Goal: Task Accomplishment & Management: Use online tool/utility

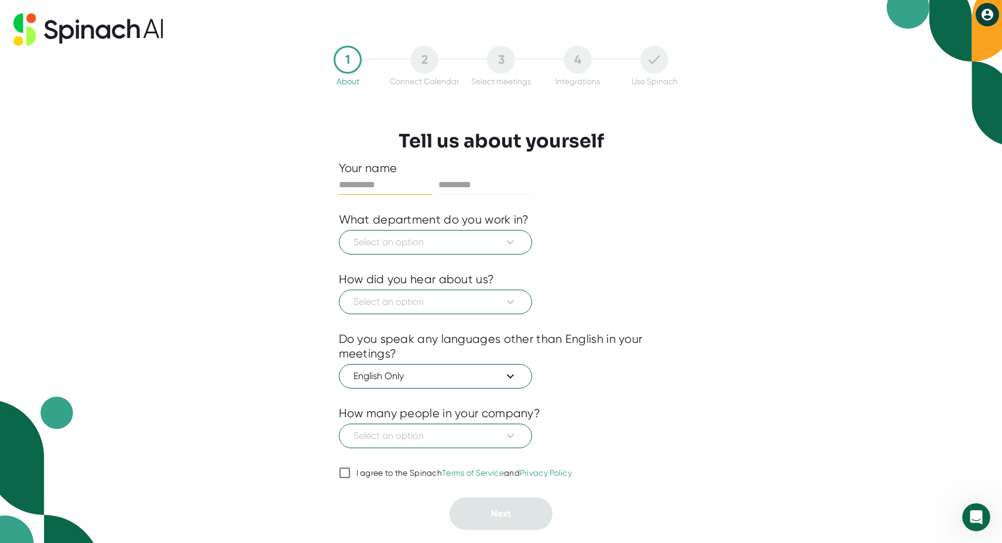
click at [758, 293] on div "1 About 2 Connect Calendar 3 Select meetings 4 Integrations Use Spinach Tell us…" at bounding box center [501, 271] width 1002 height 543
click at [437, 238] on span "Select an option" at bounding box center [435, 242] width 164 height 14
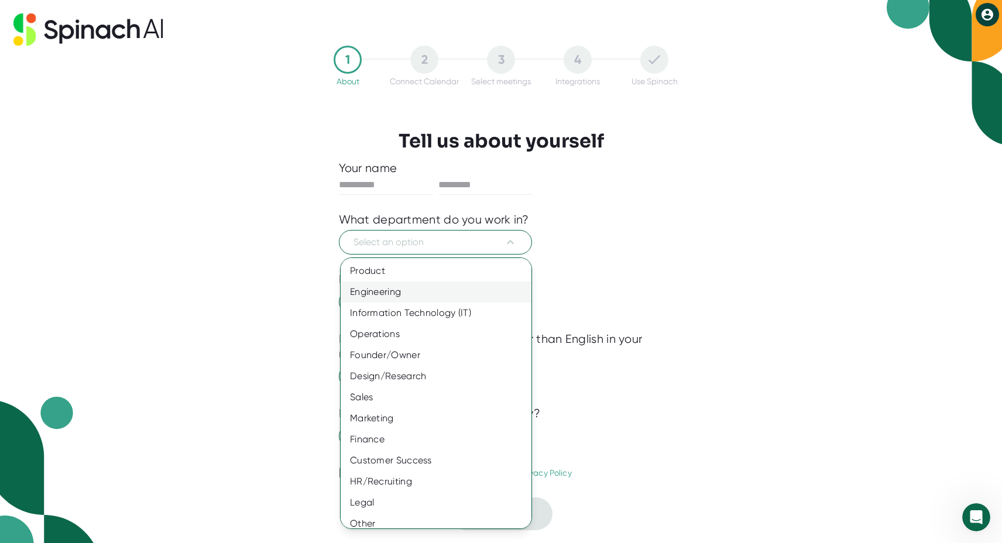
click at [429, 297] on div "Engineering" at bounding box center [436, 291] width 191 height 21
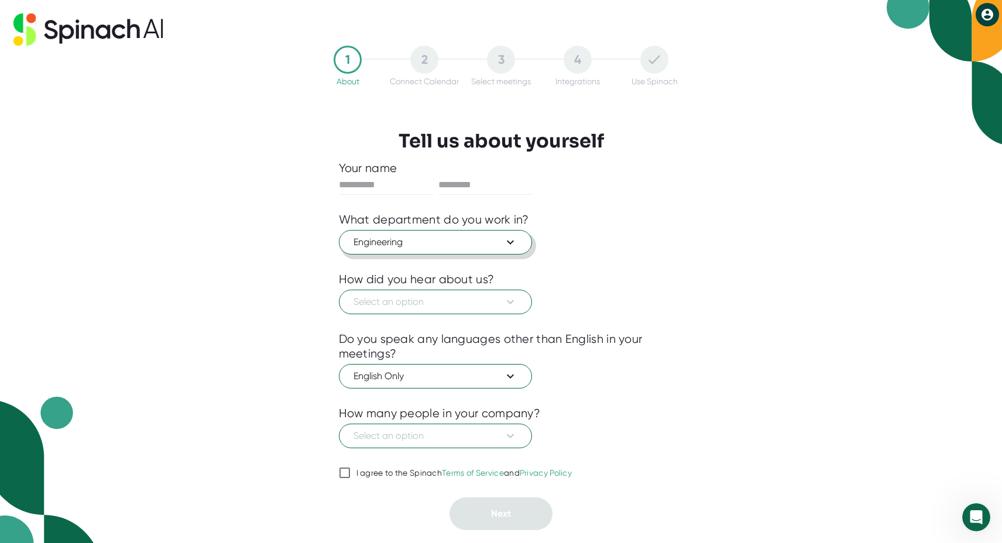
click at [441, 246] on span "Engineering" at bounding box center [435, 242] width 164 height 14
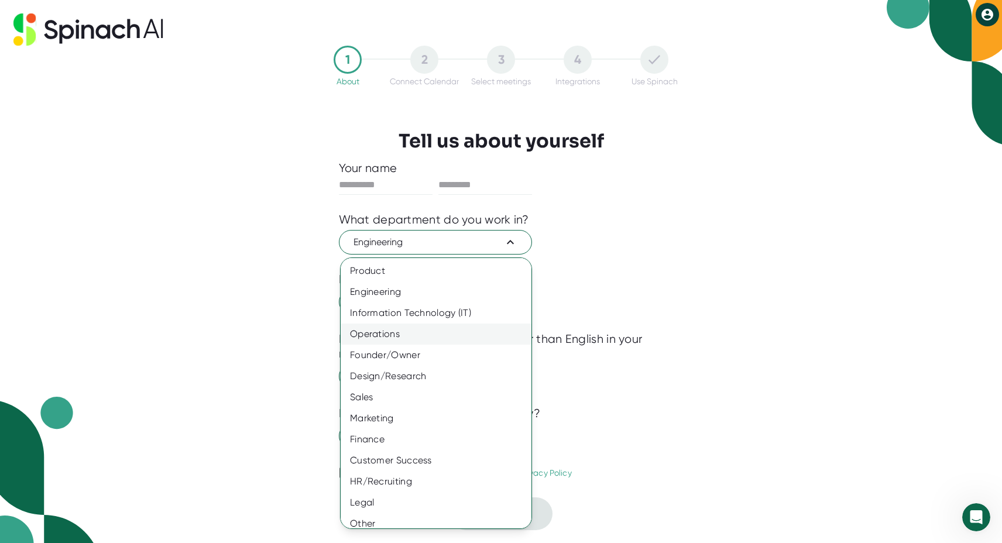
scroll to position [4, 0]
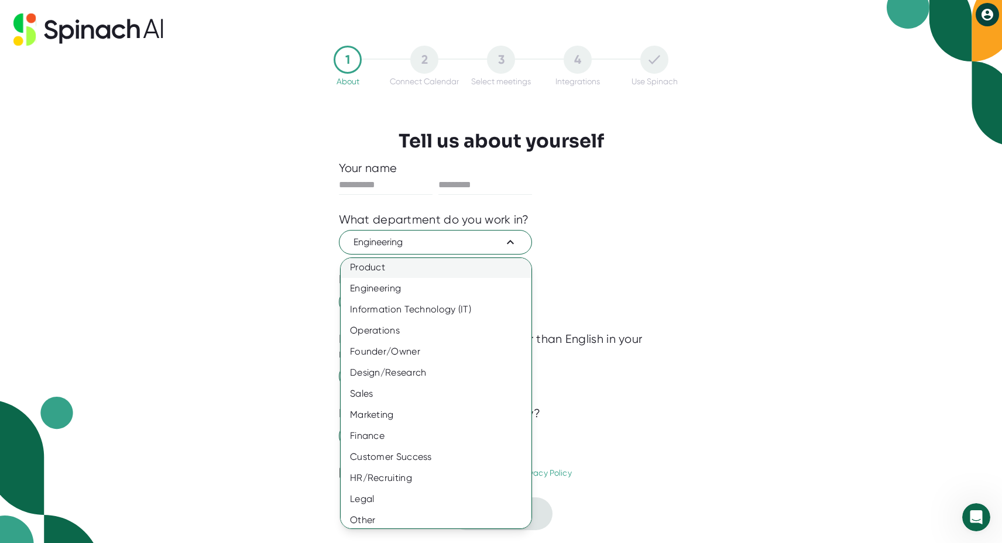
click at [493, 263] on div "Product" at bounding box center [436, 267] width 191 height 21
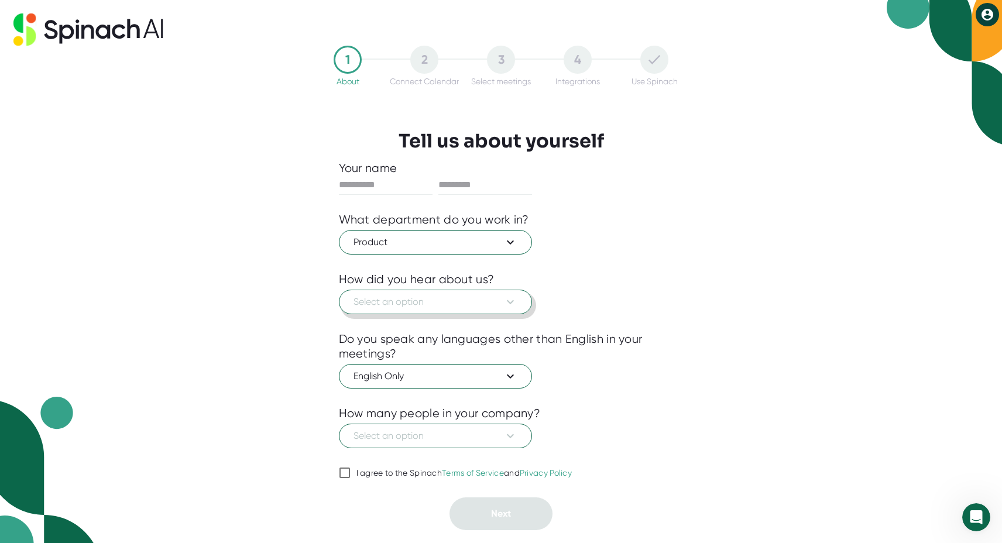
click at [469, 290] on button "Select an option" at bounding box center [435, 302] width 193 height 25
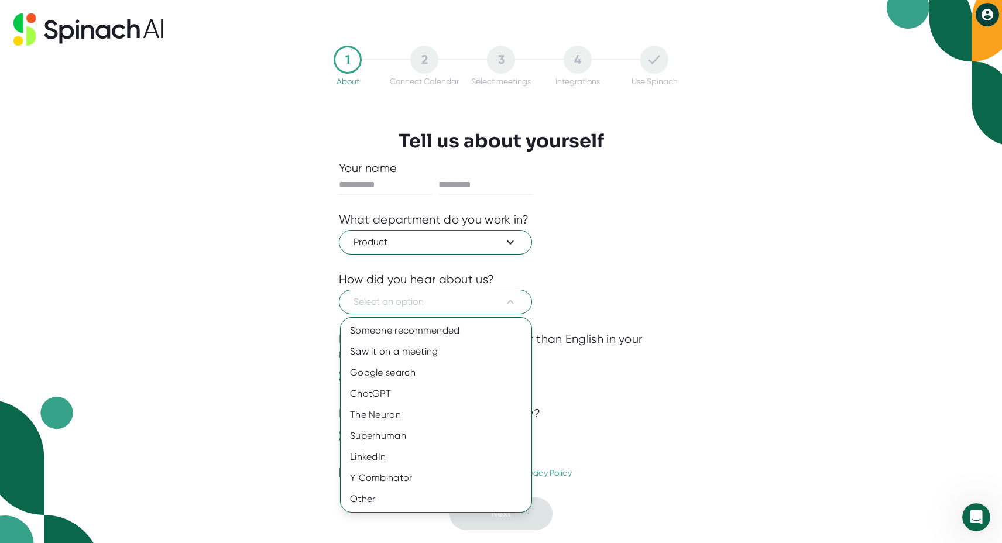
click at [469, 290] on div at bounding box center [501, 271] width 1002 height 543
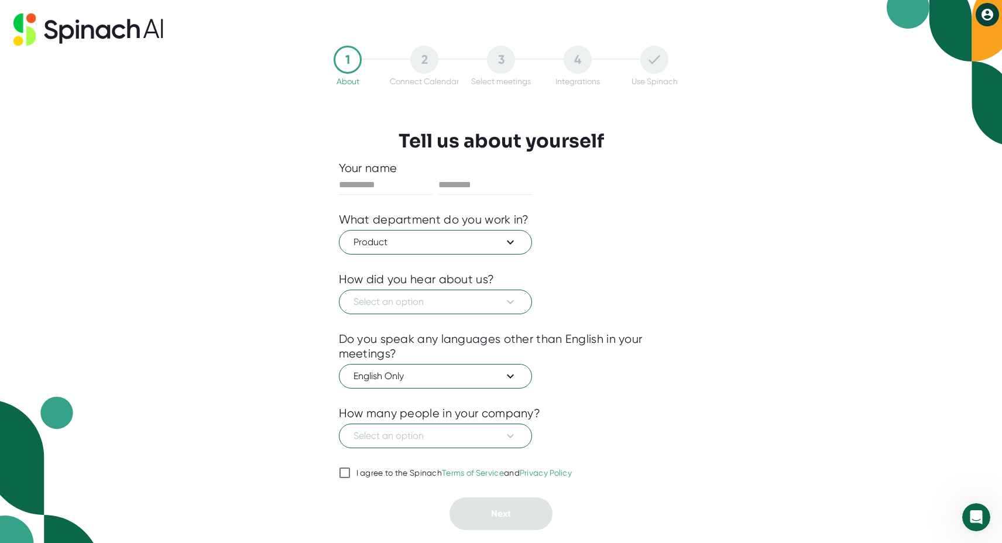
click at [396, 467] on label "I agree to the Spinach Terms of Service and Privacy Policy" at bounding box center [455, 473] width 233 height 14
click at [350, 467] on input "I agree to the Spinach Terms of Service and Privacy Policy" at bounding box center [345, 473] width 12 height 14
checkbox input "true"
click at [486, 302] on span "Select an option" at bounding box center [435, 302] width 164 height 14
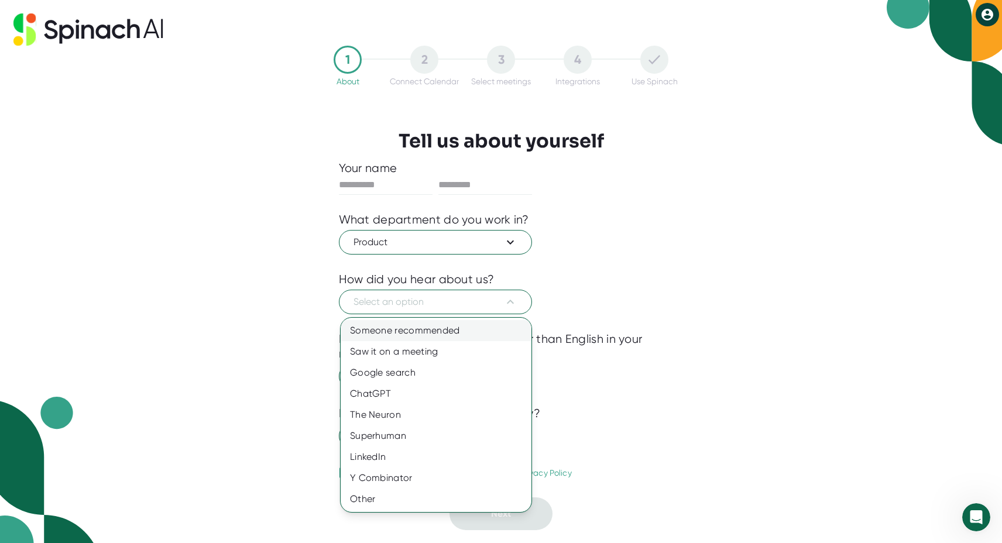
click at [477, 335] on div "Someone recommended" at bounding box center [436, 330] width 191 height 21
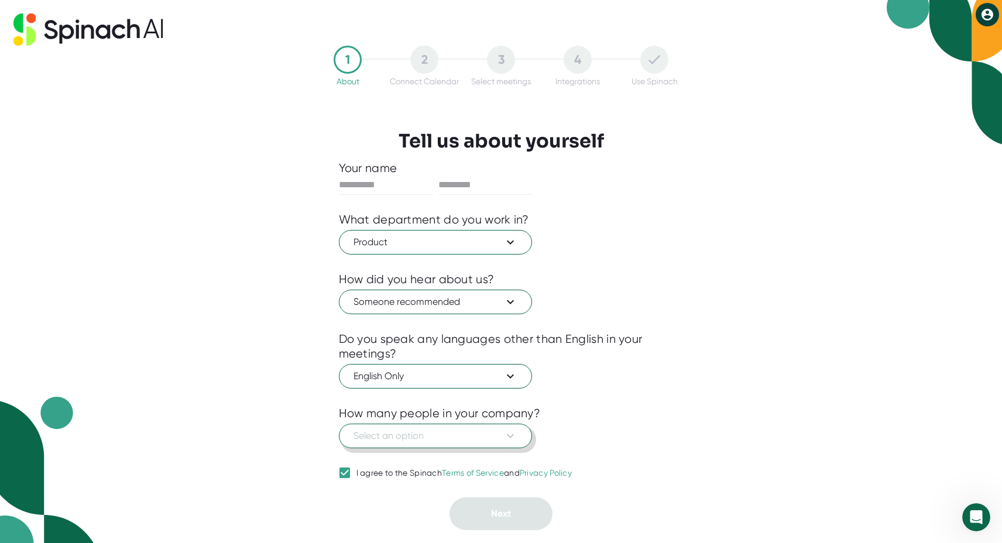
click at [468, 438] on span "Select an option" at bounding box center [435, 436] width 164 height 14
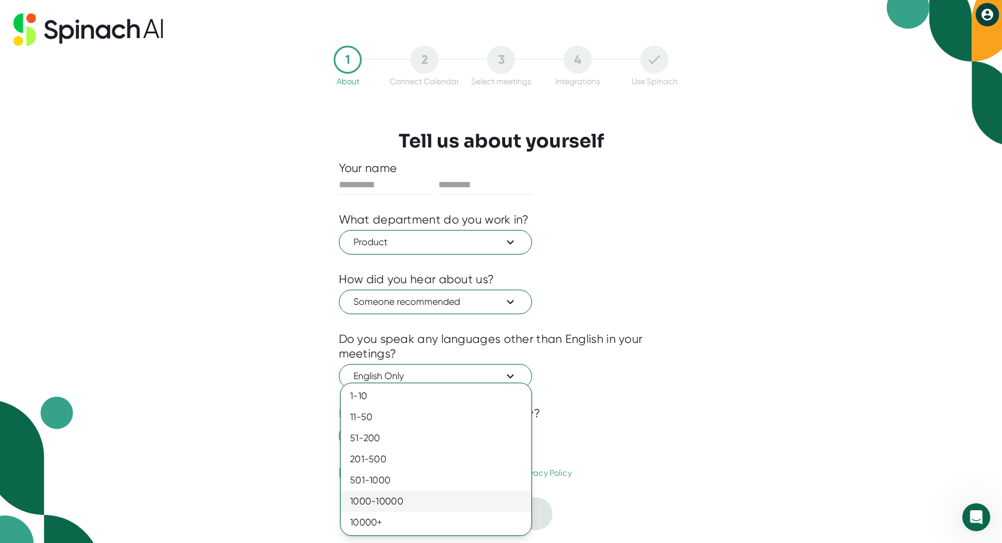
click at [495, 501] on div "1000-10000" at bounding box center [436, 501] width 191 height 21
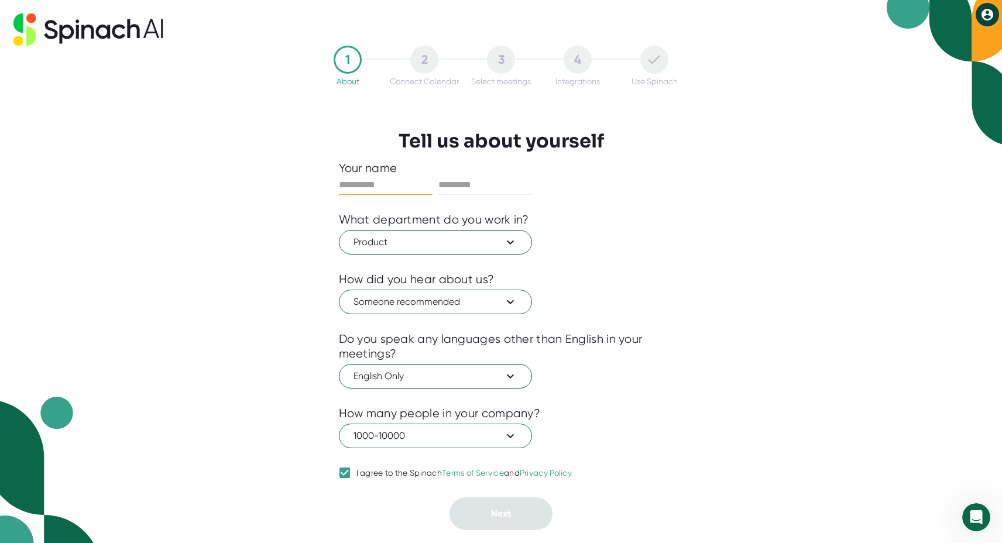
click at [367, 181] on input "text" at bounding box center [386, 185] width 94 height 19
click at [436, 429] on button "1000-10000" at bounding box center [435, 436] width 193 height 25
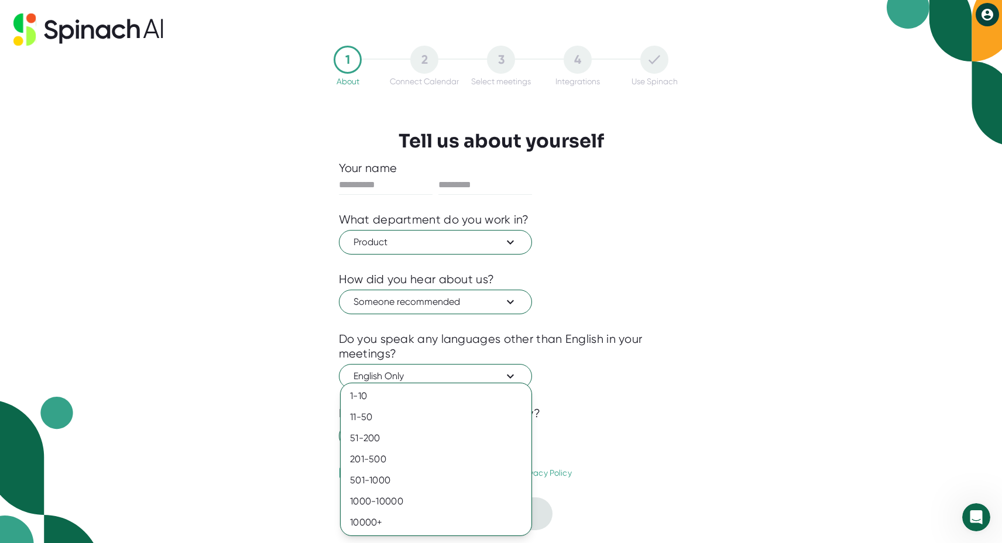
click at [187, 343] on div at bounding box center [501, 271] width 1002 height 543
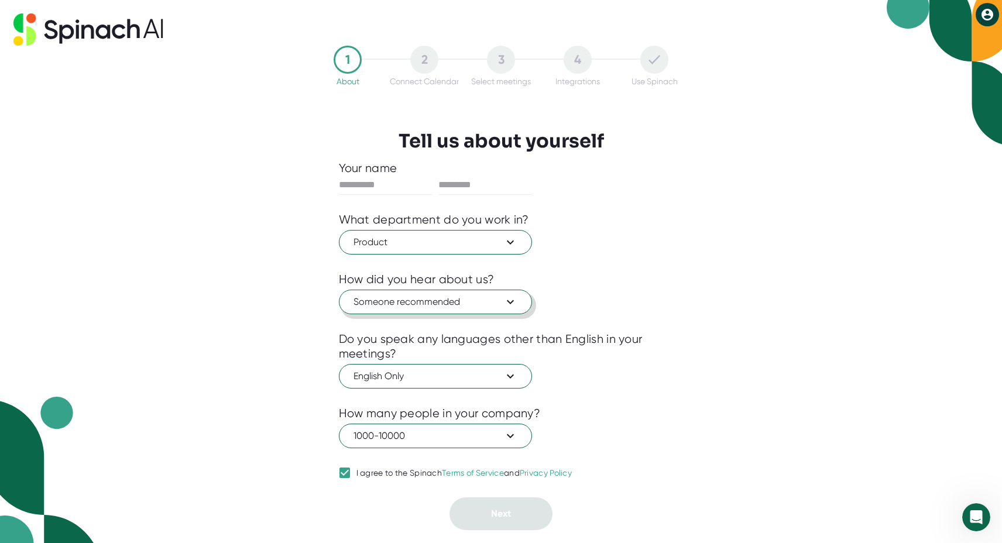
click at [428, 311] on button "Someone recommended" at bounding box center [435, 302] width 193 height 25
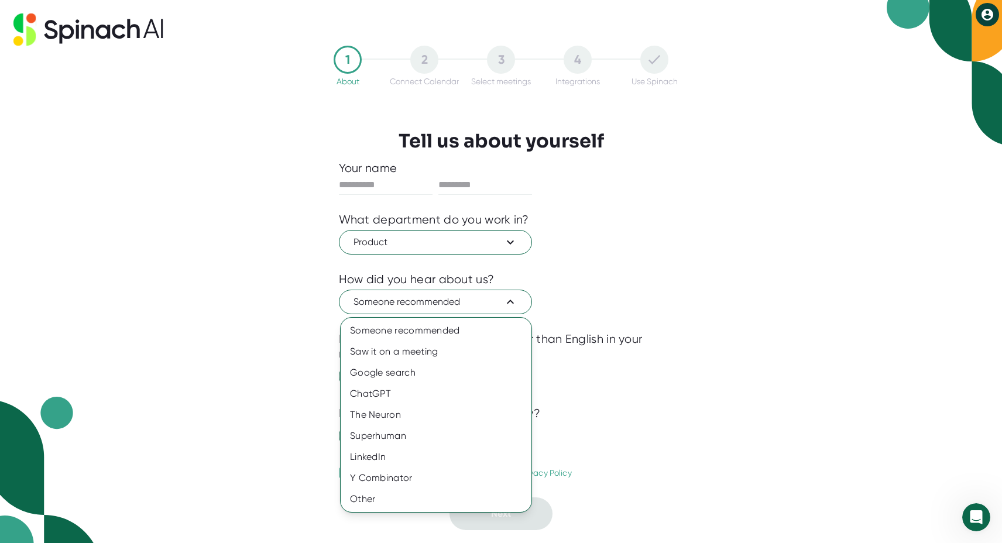
click at [428, 310] on div at bounding box center [501, 271] width 1002 height 543
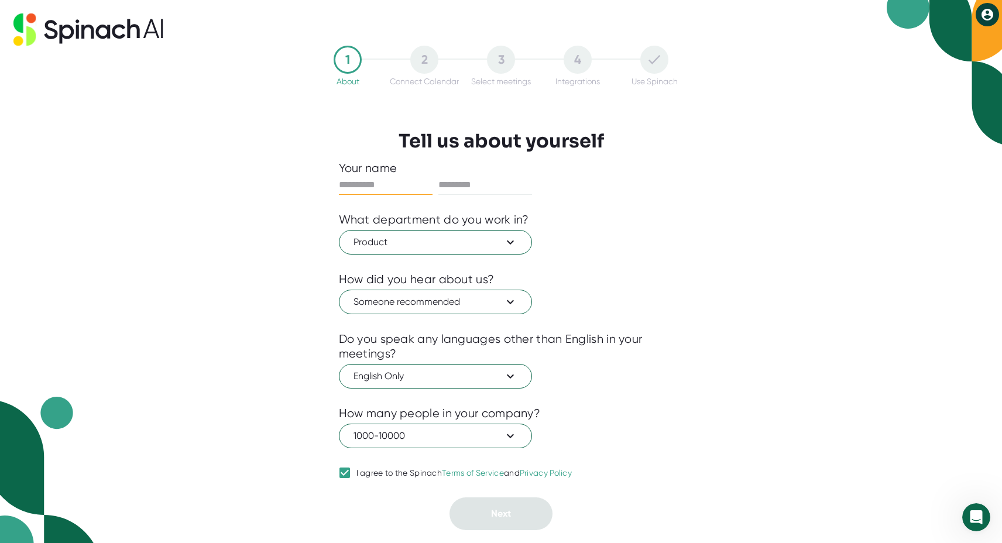
click at [376, 176] on input "text" at bounding box center [386, 185] width 94 height 19
type input "*******"
type input "*****"
click at [707, 343] on div "1 About 2 Connect Calendar 3 Select meetings 4 Integrations Use Spinach Tell us…" at bounding box center [501, 271] width 1002 height 543
click at [503, 505] on button "Next" at bounding box center [500, 513] width 103 height 33
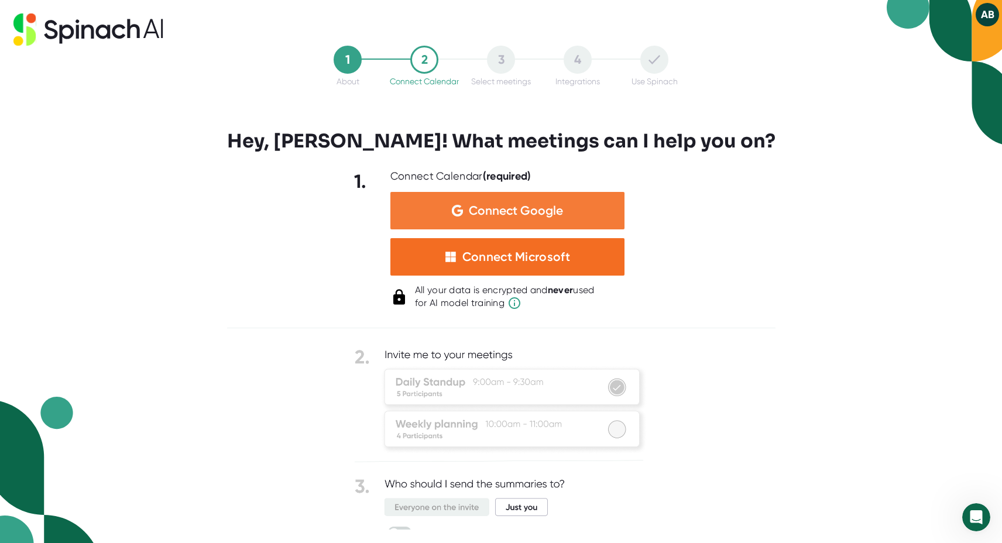
click at [519, 219] on div "Connect Google" at bounding box center [507, 210] width 234 height 37
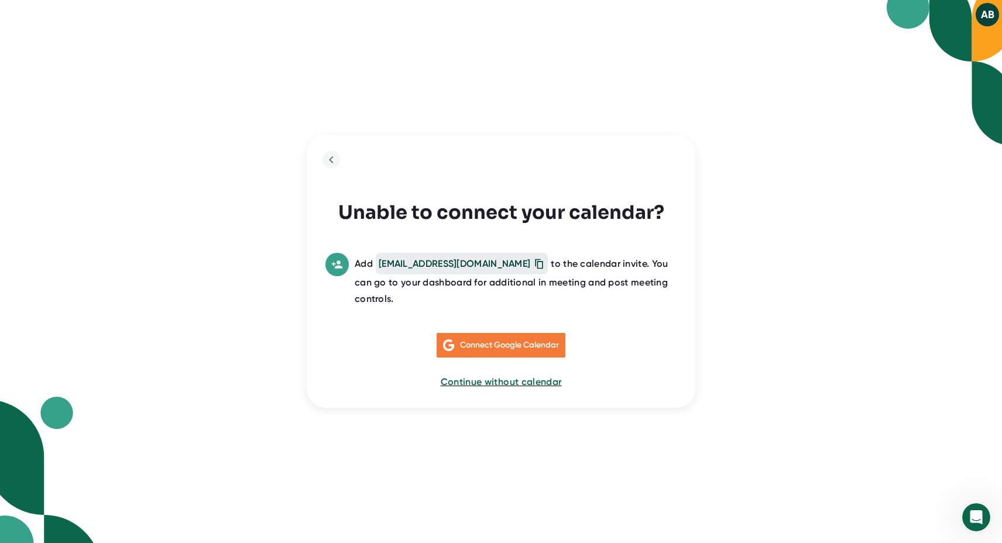
click at [539, 340] on span "Connect Google Calendar" at bounding box center [509, 345] width 99 height 10
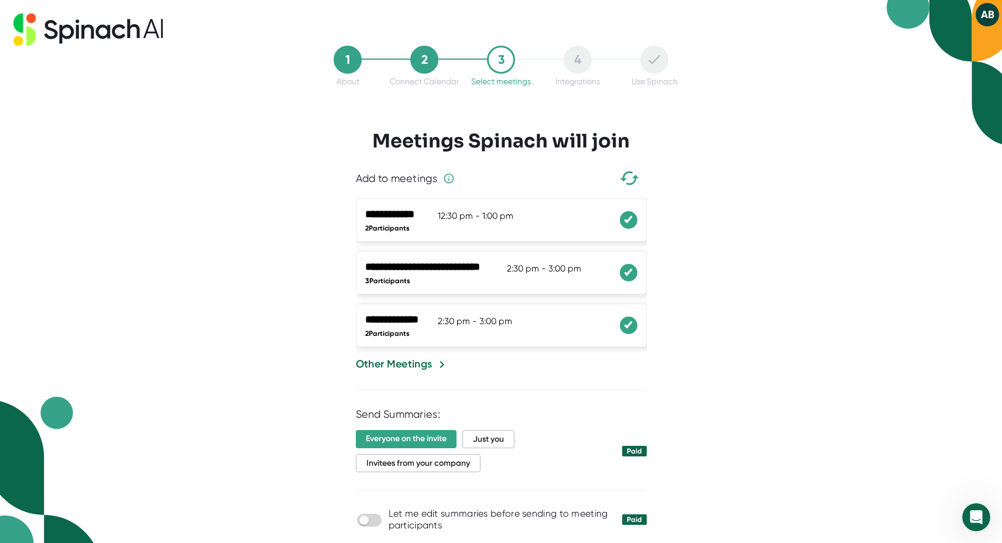
scroll to position [46, 0]
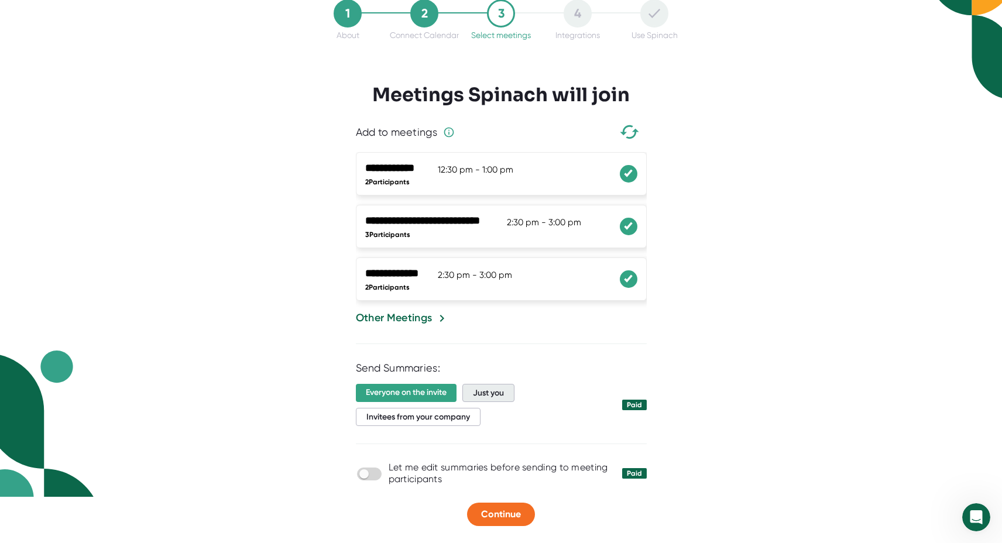
click at [496, 393] on span "Just you" at bounding box center [488, 393] width 52 height 18
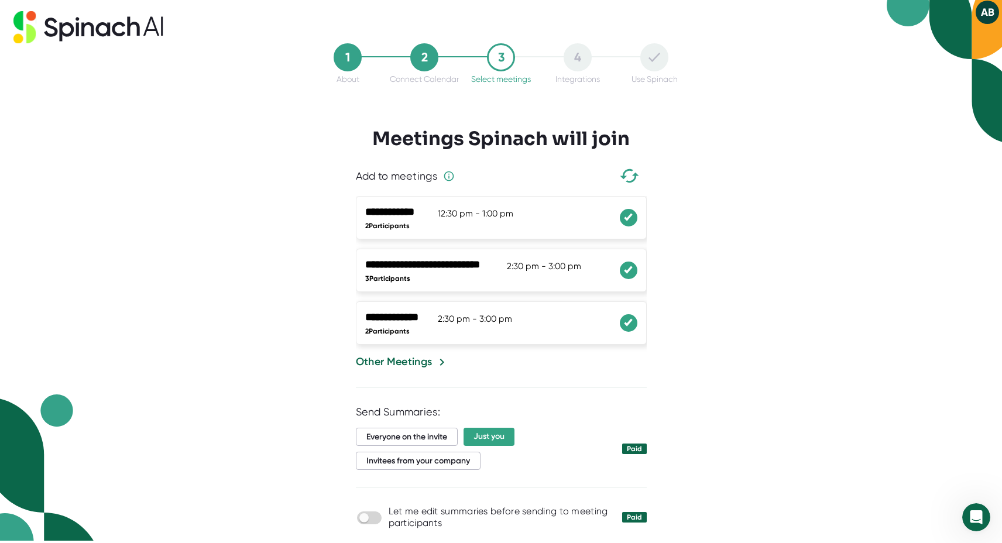
scroll to position [0, 0]
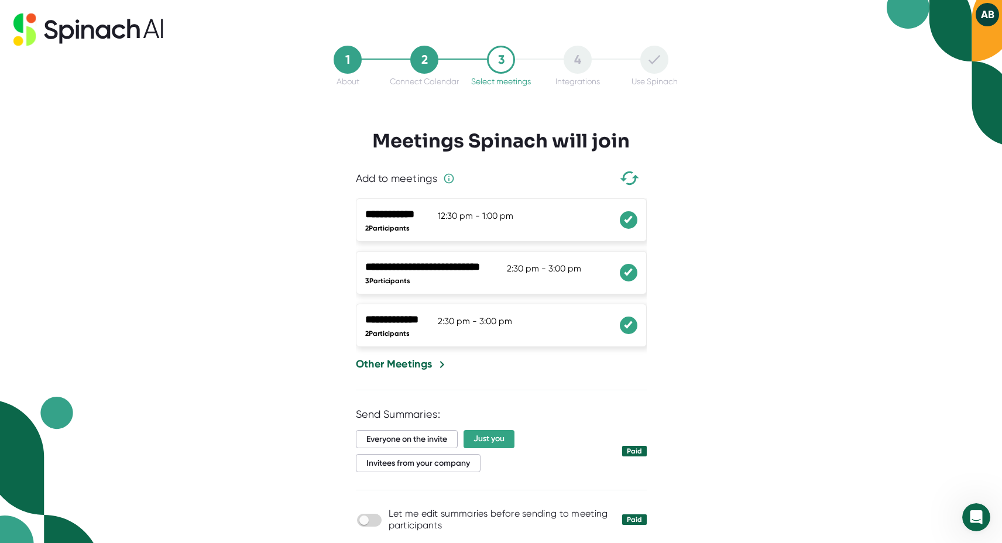
click at [431, 368] on div "Other Meetings" at bounding box center [394, 364] width 77 height 16
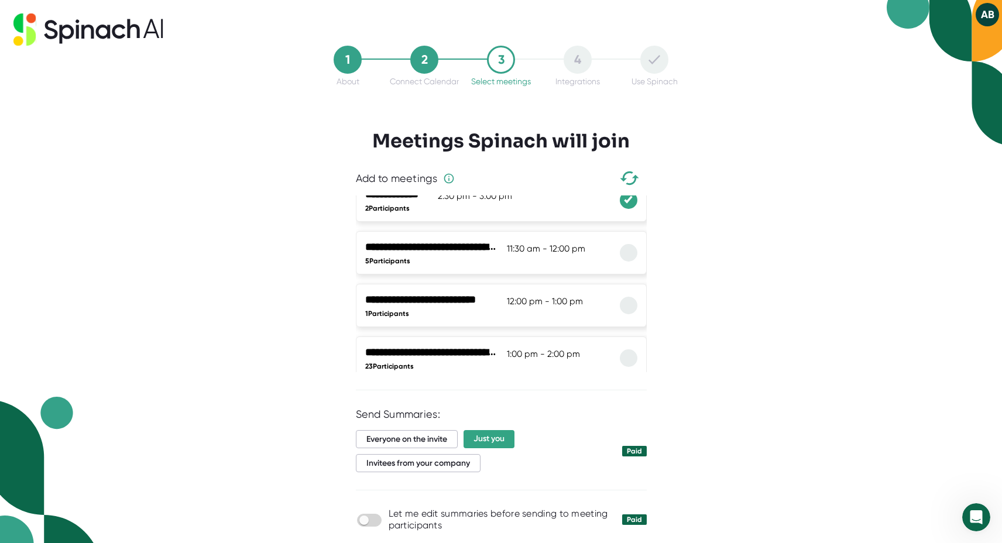
scroll to position [98, 0]
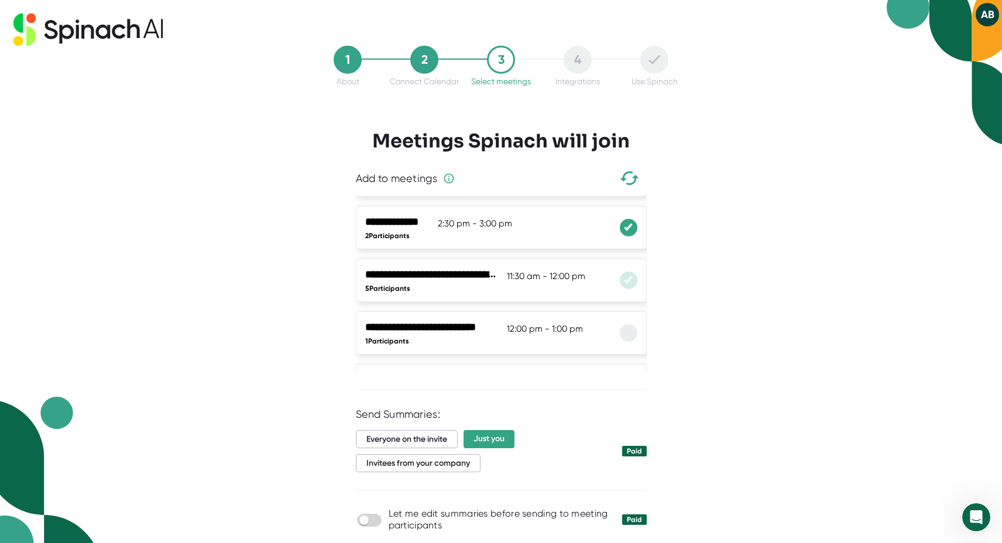
click at [628, 282] on icon at bounding box center [627, 280] width 7 height 6
click at [628, 334] on icon at bounding box center [627, 332] width 7 height 6
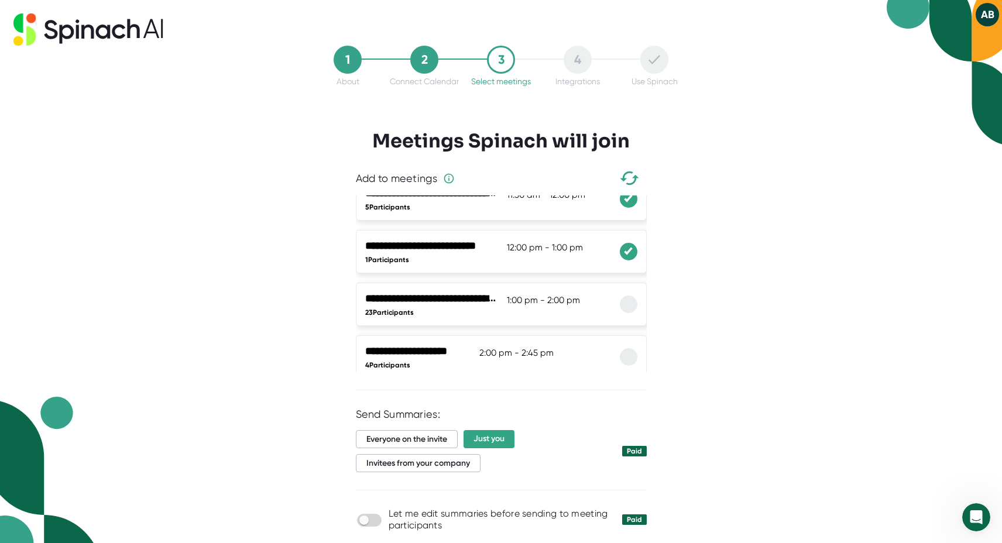
scroll to position [182, 0]
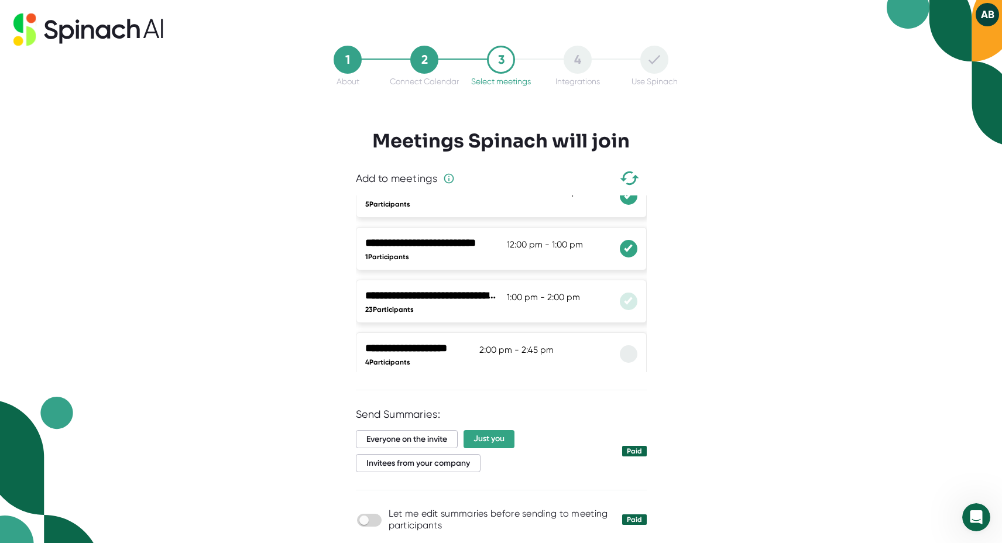
click at [631, 299] on icon at bounding box center [627, 301] width 7 height 6
click at [631, 360] on div at bounding box center [629, 354] width 18 height 18
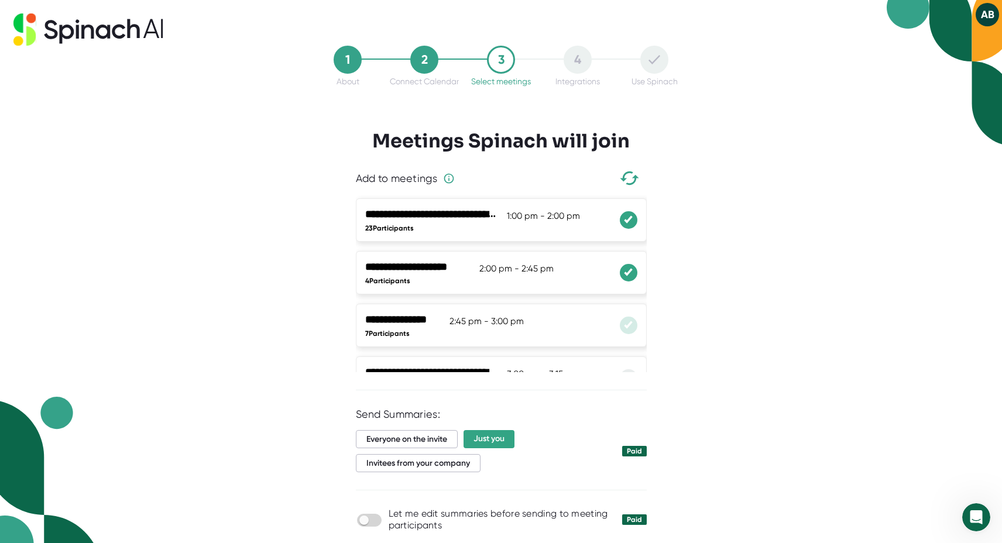
click at [627, 327] on icon at bounding box center [627, 325] width 7 height 6
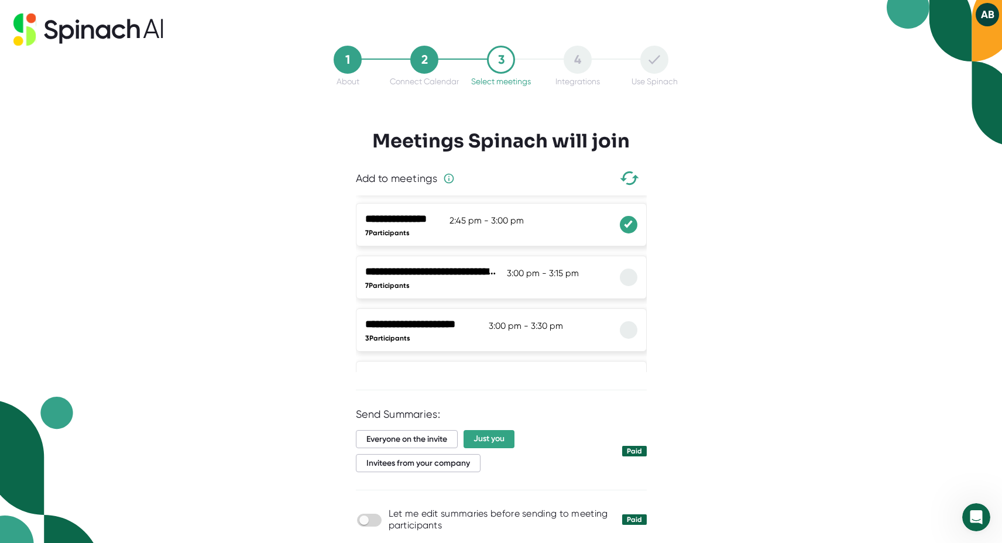
scroll to position [366, 0]
click at [634, 281] on div at bounding box center [629, 276] width 18 height 18
click at [634, 331] on div at bounding box center [629, 328] width 18 height 18
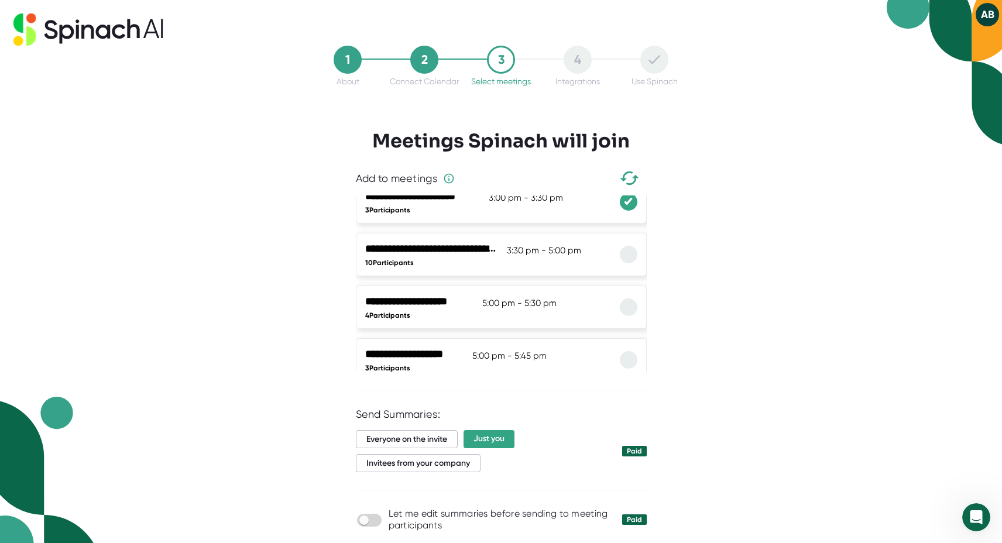
scroll to position [507, 0]
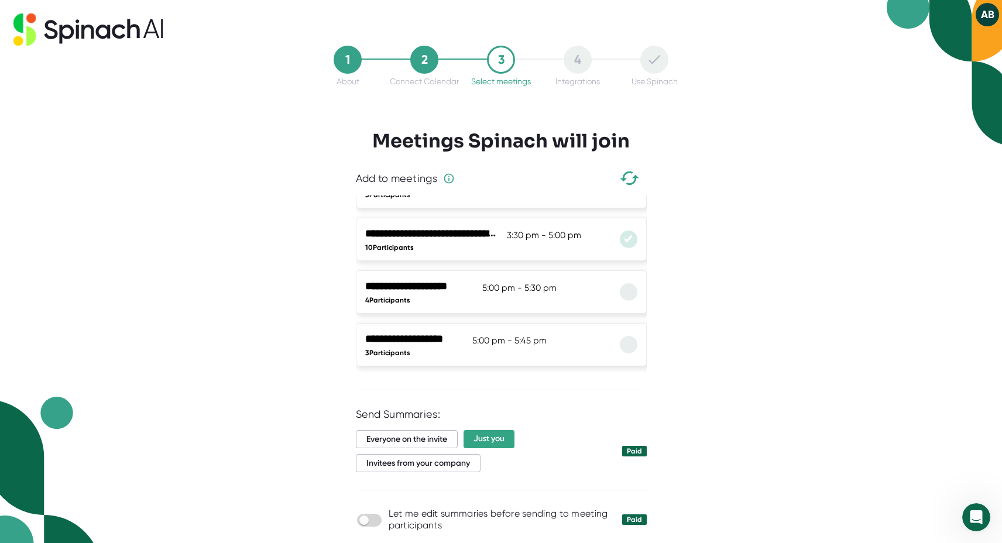
click at [628, 239] on icon at bounding box center [627, 239] width 7 height 6
click at [632, 300] on div at bounding box center [629, 292] width 18 height 18
click at [631, 353] on div at bounding box center [629, 345] width 18 height 18
click at [631, 350] on div at bounding box center [629, 345] width 18 height 18
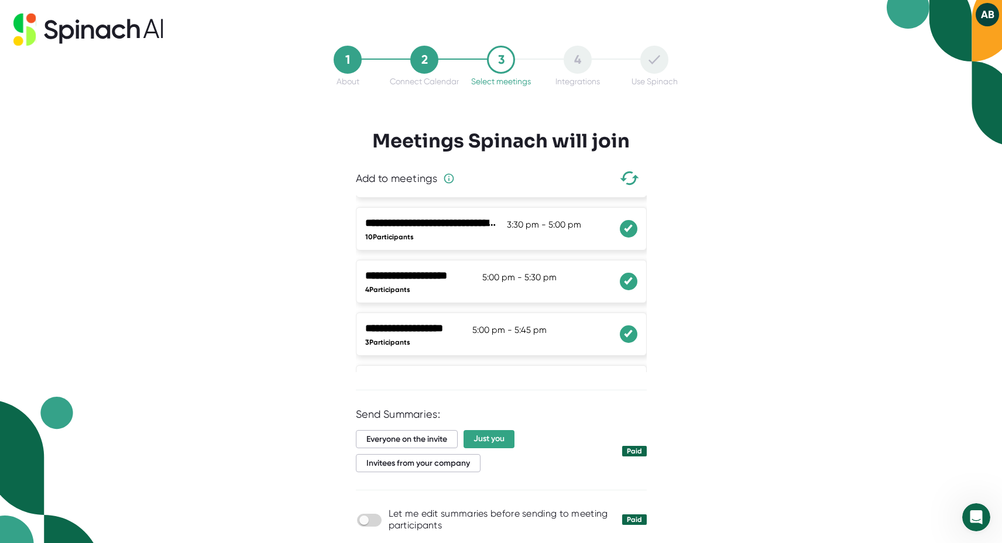
scroll to position [515, 0]
click at [627, 337] on icon at bounding box center [627, 336] width 7 height 6
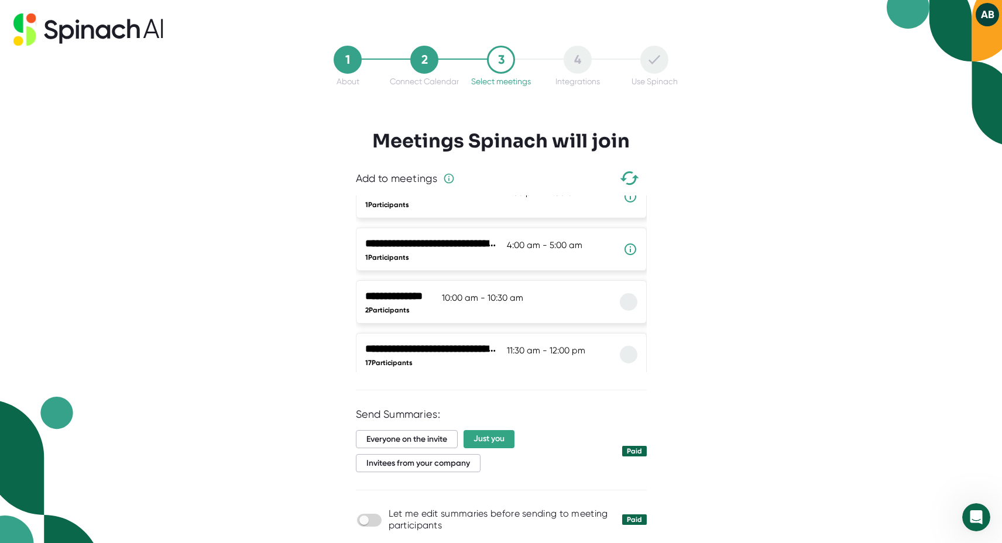
scroll to position [861, 0]
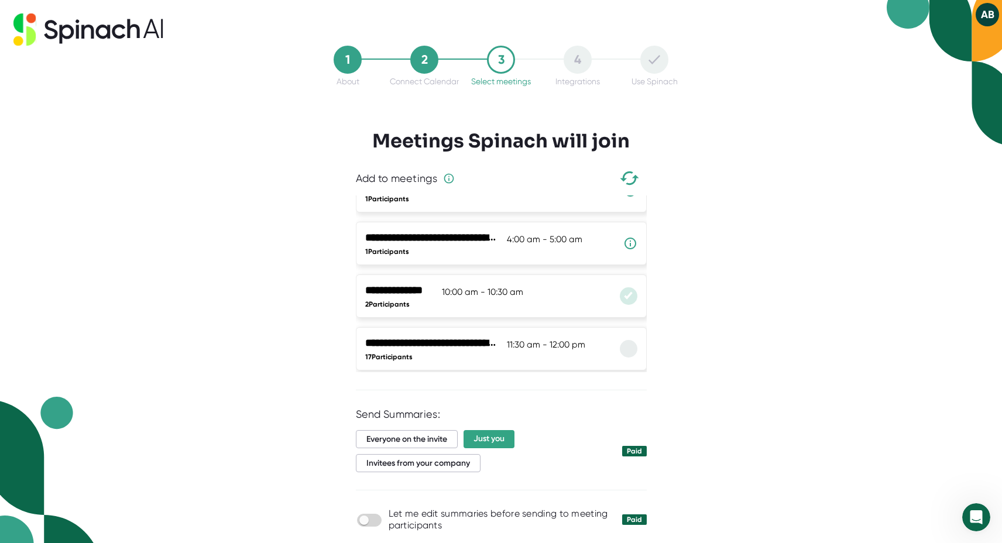
click at [633, 301] on div at bounding box center [629, 296] width 18 height 18
click at [640, 352] on li "**********" at bounding box center [501, 348] width 291 height 43
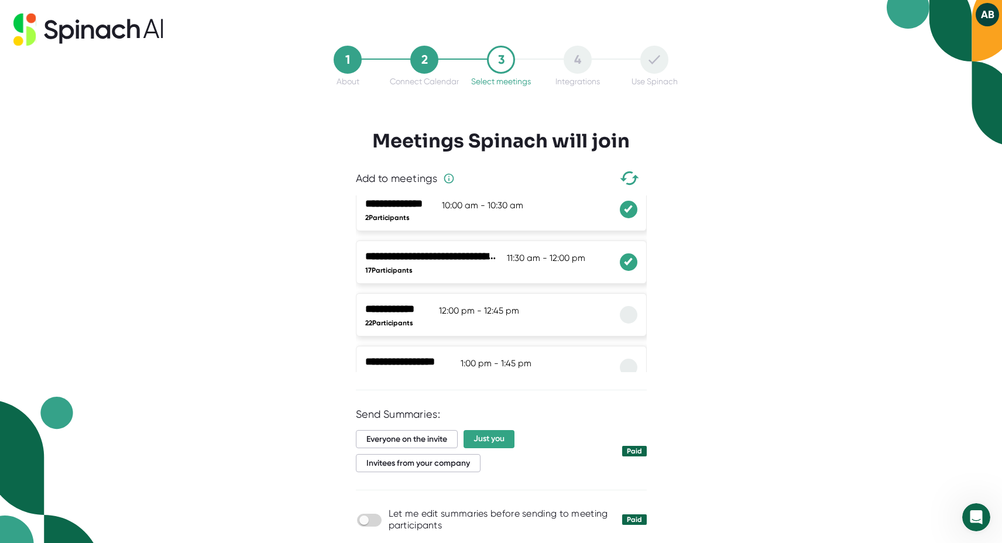
scroll to position [957, 0]
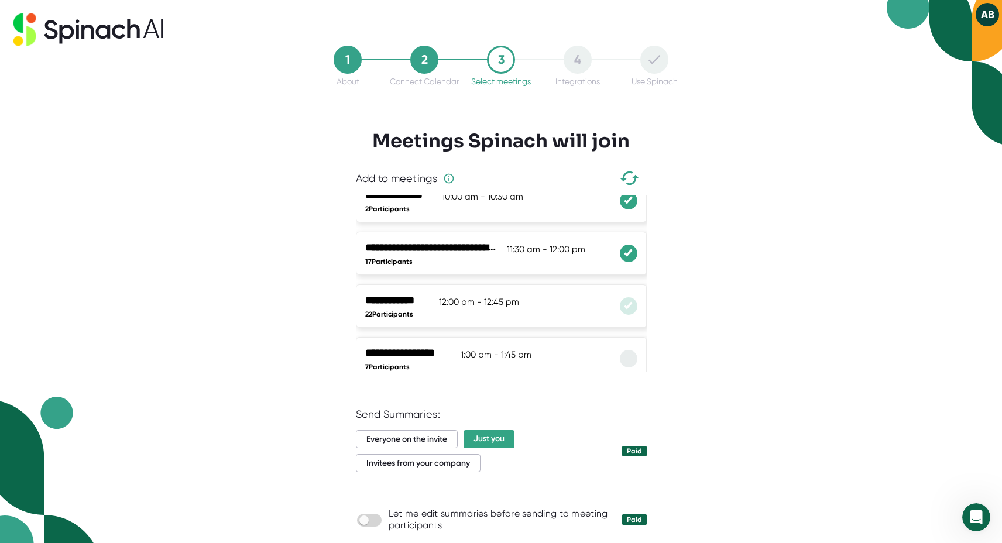
click at [628, 312] on div at bounding box center [629, 306] width 18 height 18
click at [627, 253] on icon at bounding box center [629, 253] width 12 height 9
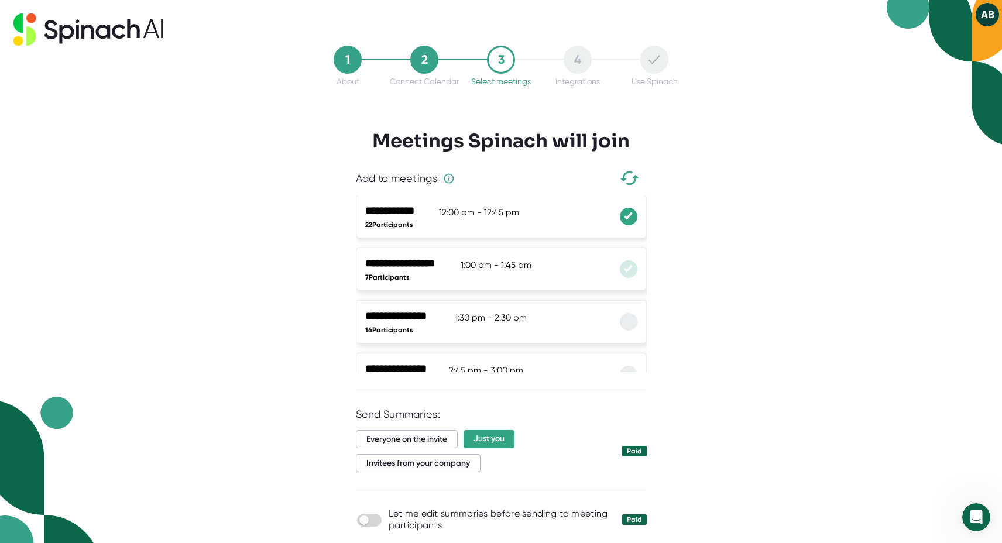
scroll to position [1054, 0]
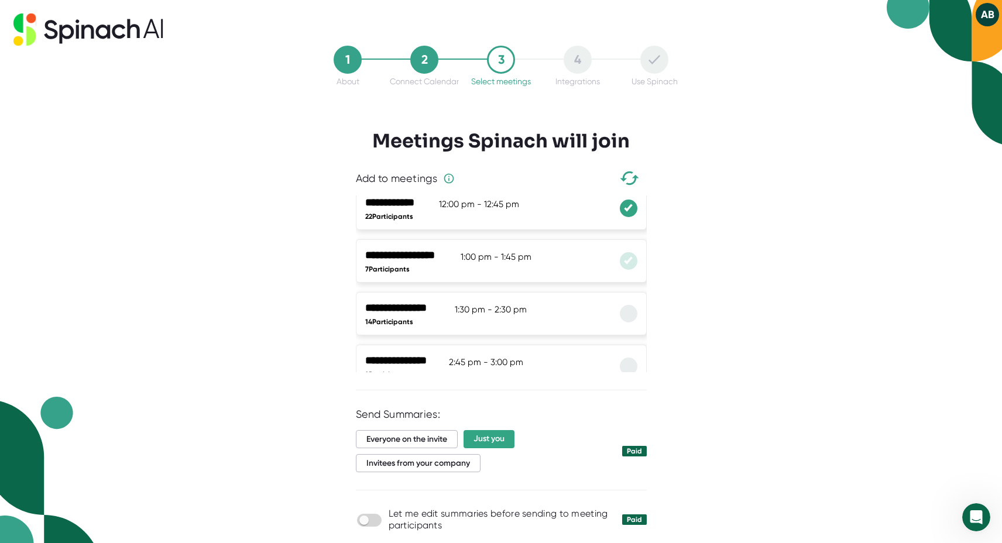
click at [627, 266] on icon at bounding box center [629, 260] width 12 height 9
click at [630, 302] on div "**********" at bounding box center [501, 313] width 272 height 25
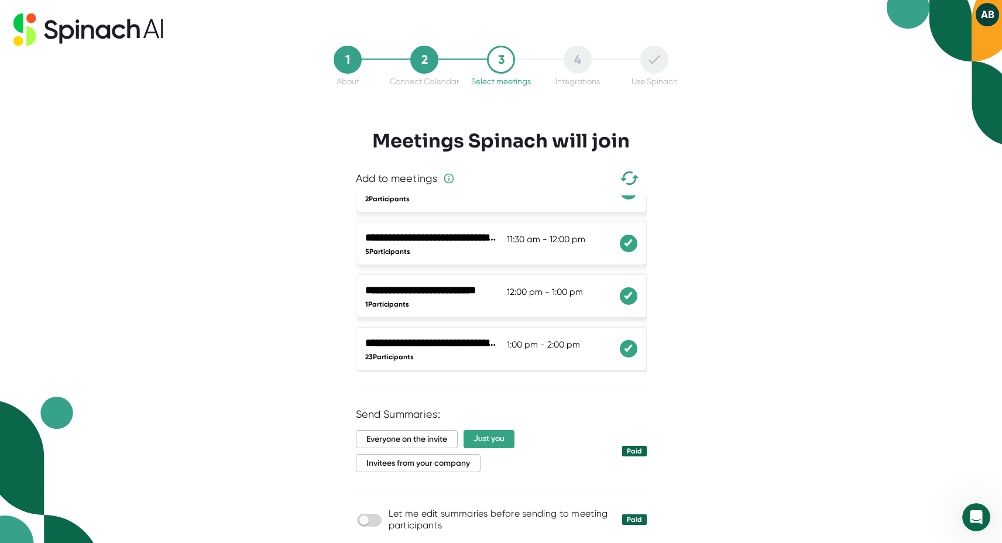
scroll to position [163, 0]
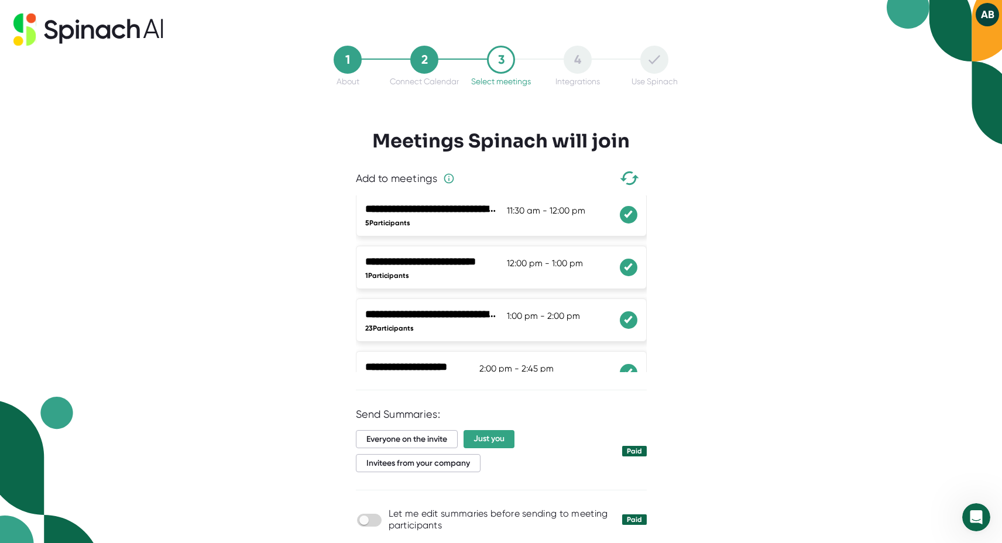
click at [625, 267] on icon at bounding box center [627, 267] width 7 height 6
click at [631, 321] on icon at bounding box center [629, 319] width 12 height 9
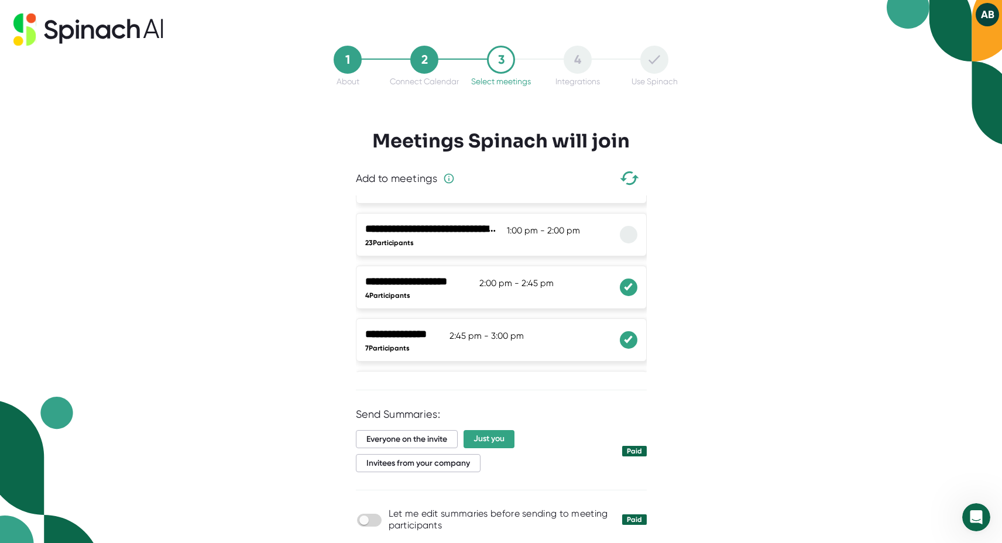
scroll to position [258, 0]
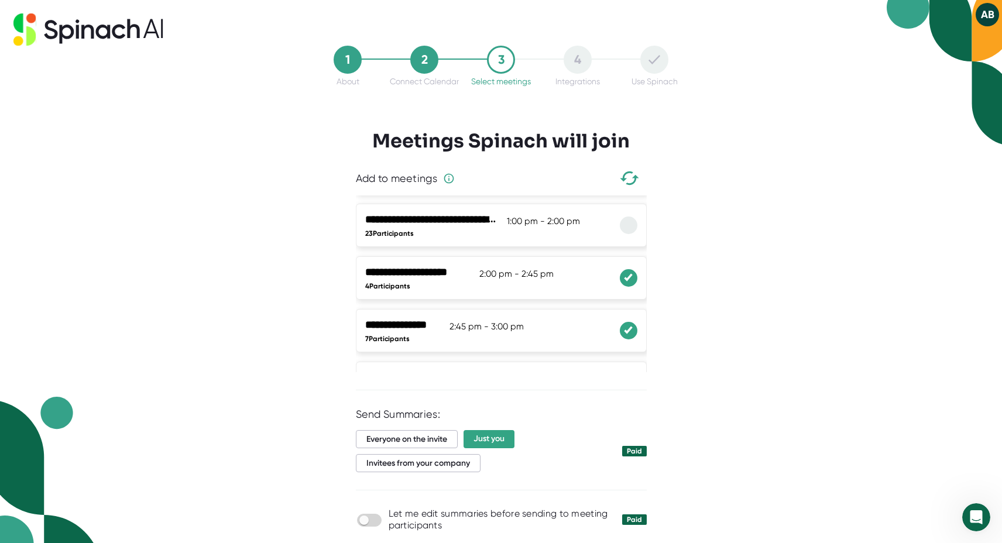
click at [625, 276] on icon at bounding box center [629, 277] width 12 height 9
click at [630, 341] on div "**********" at bounding box center [501, 330] width 272 height 25
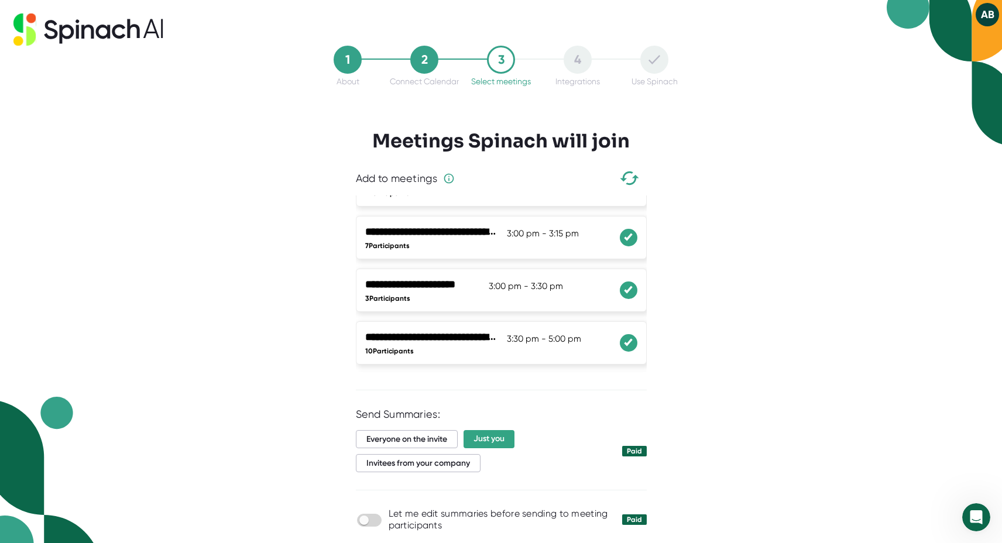
scroll to position [408, 0]
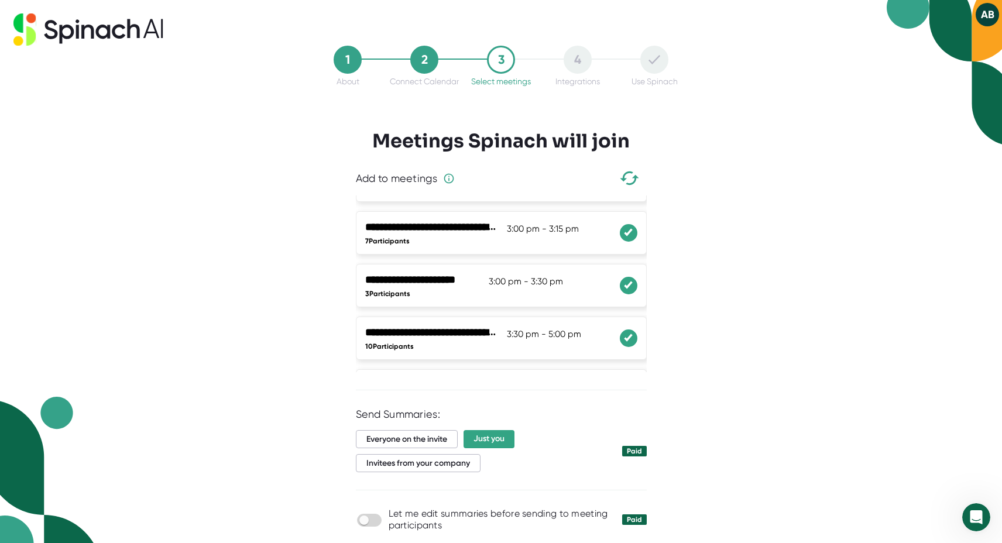
click at [632, 240] on div at bounding box center [629, 233] width 18 height 18
click at [634, 286] on div at bounding box center [629, 286] width 18 height 18
click at [631, 293] on div at bounding box center [629, 286] width 18 height 18
click at [631, 332] on div at bounding box center [629, 338] width 18 height 18
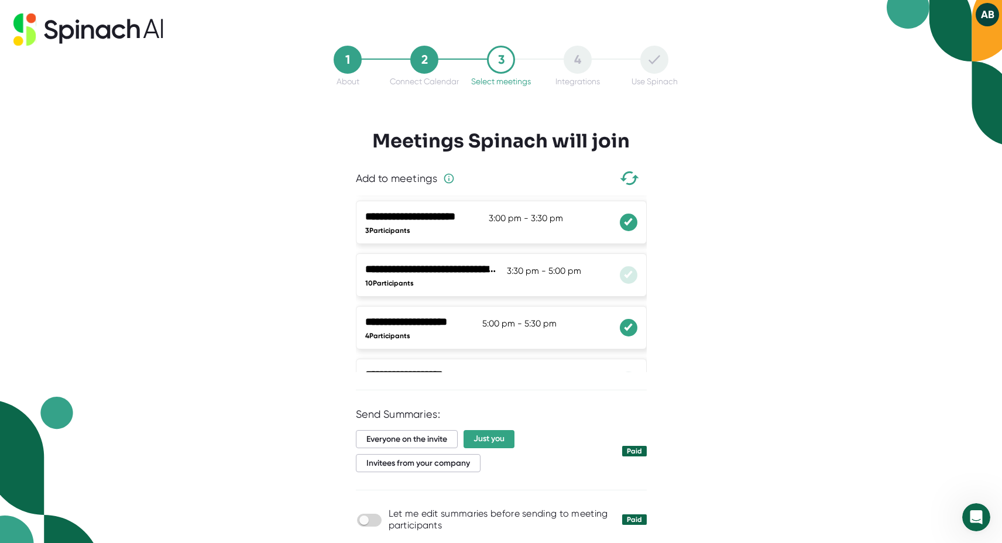
scroll to position [477, 0]
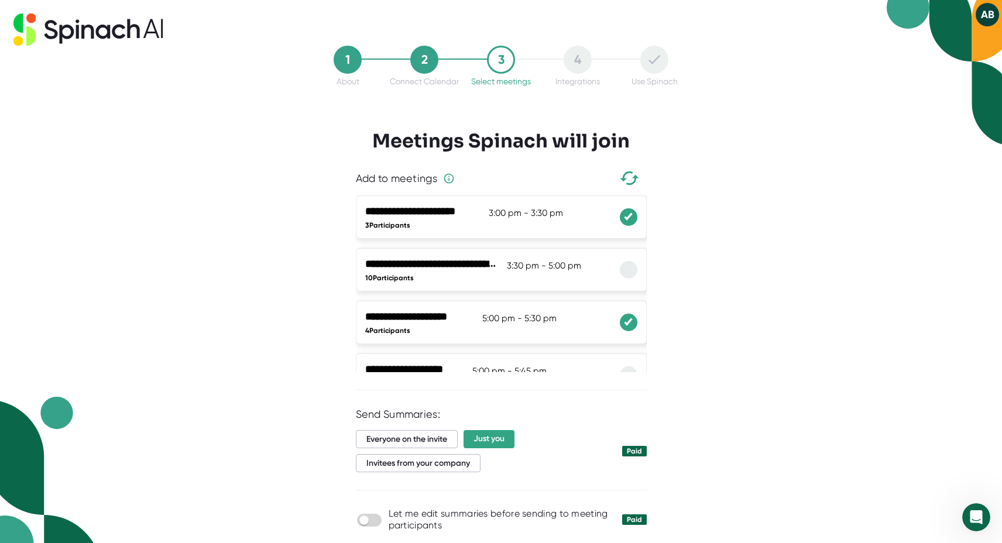
click at [632, 336] on li "**********" at bounding box center [501, 322] width 291 height 43
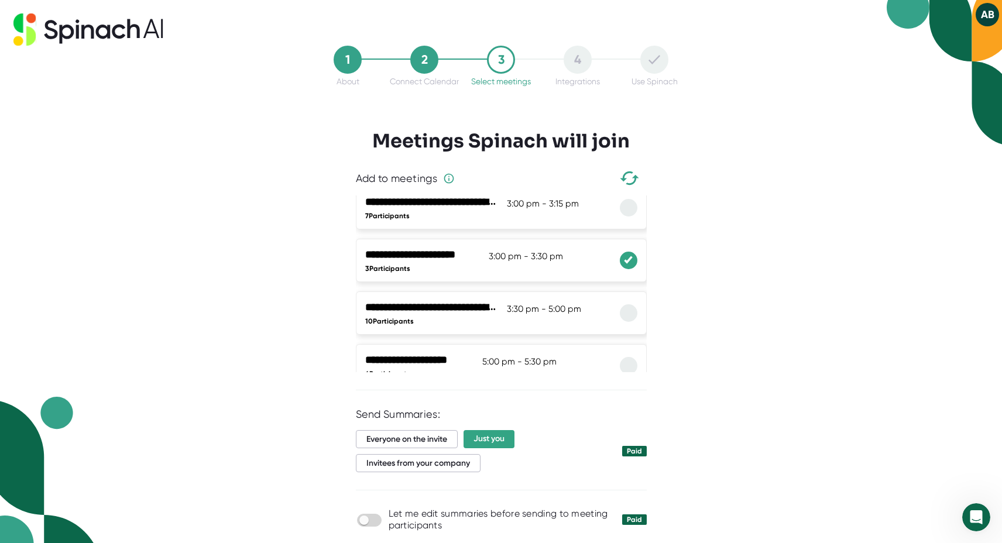
scroll to position [46, 0]
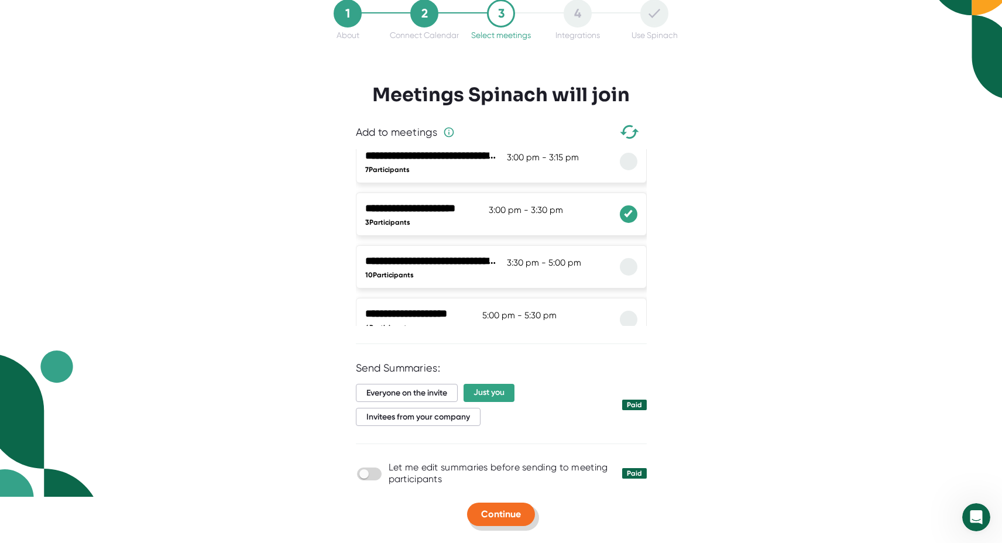
click at [506, 510] on span "Continue" at bounding box center [501, 513] width 40 height 11
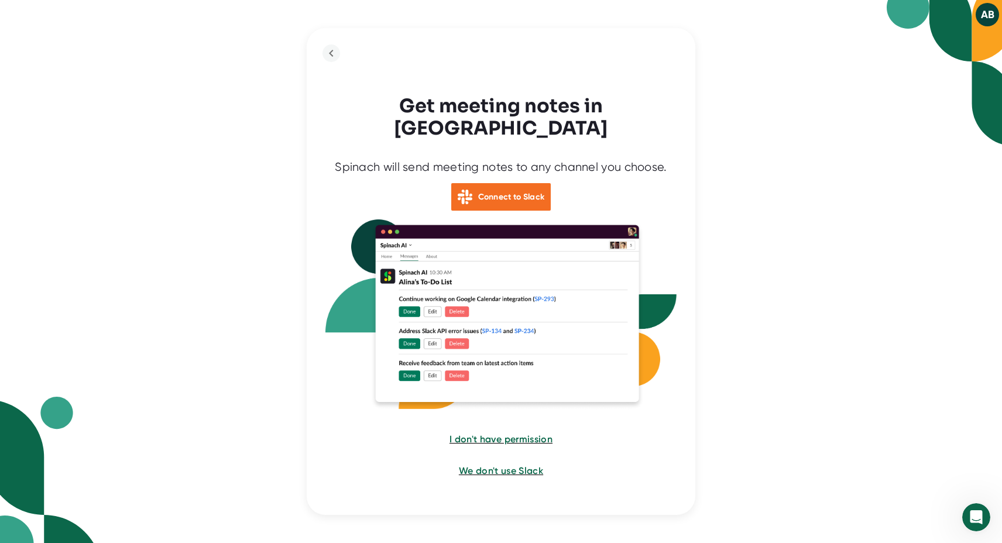
scroll to position [0, 0]
click at [480, 192] on b "Connect to Slack" at bounding box center [511, 197] width 67 height 10
click at [808, 293] on div "AB Get meeting notes in Slack Spinach will send meeting notes to any channel yo…" at bounding box center [501, 271] width 1002 height 543
click at [519, 434] on span "I don't have permission" at bounding box center [501, 439] width 104 height 11
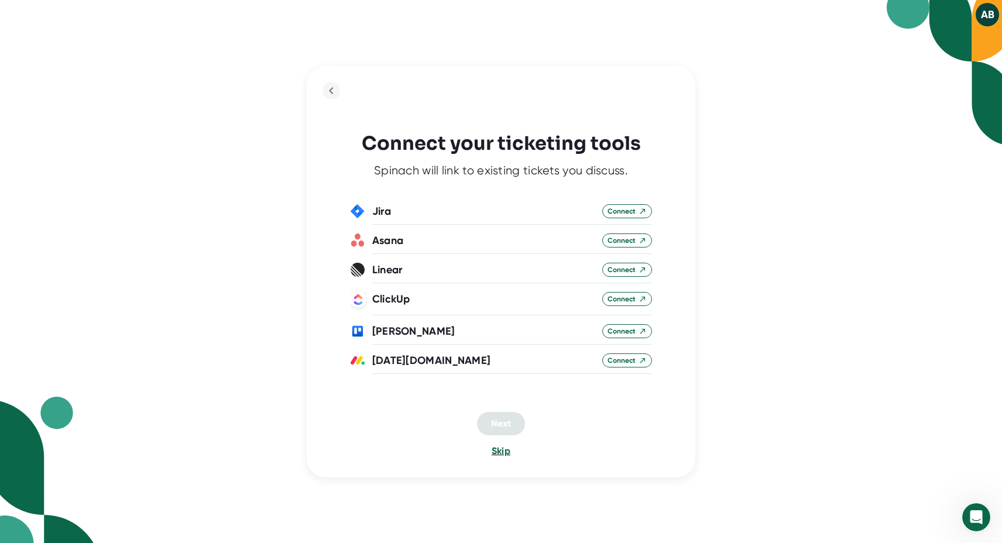
click at [500, 452] on span "Skip" at bounding box center [500, 450] width 19 height 11
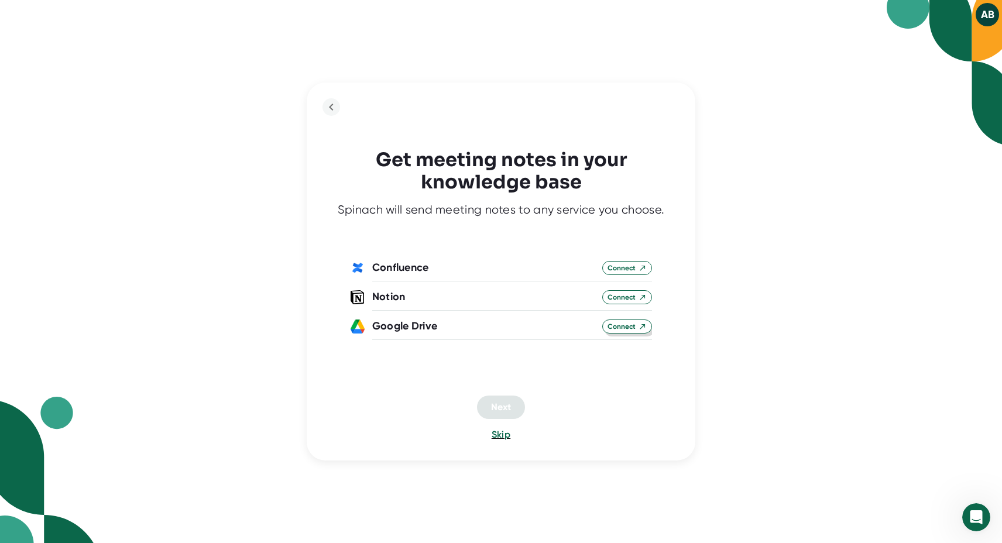
click at [621, 325] on span "Connect" at bounding box center [626, 326] width 39 height 11
